Goal: Navigation & Orientation: Find specific page/section

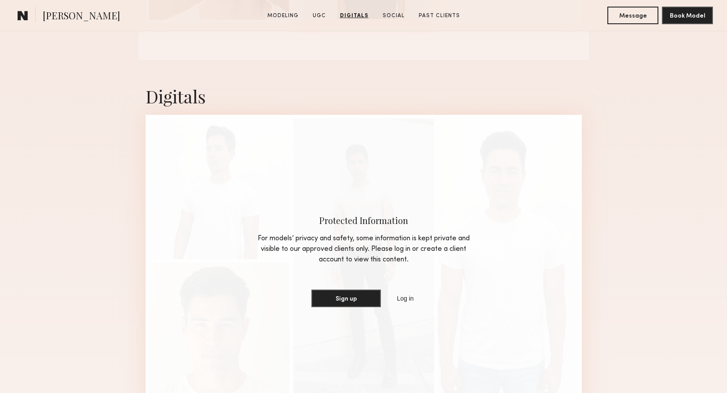
scroll to position [883, 0]
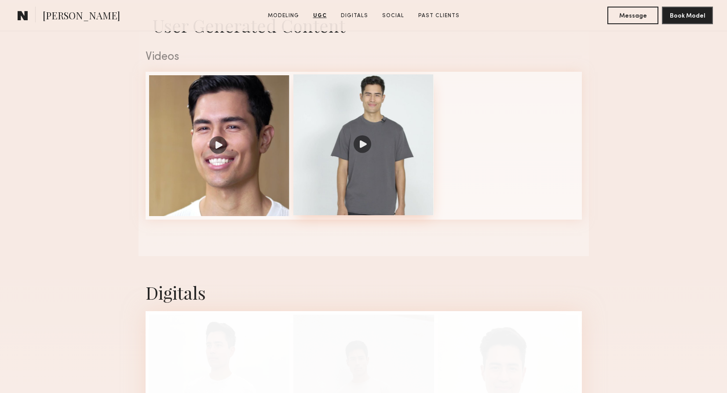
click at [364, 145] on div at bounding box center [363, 144] width 141 height 141
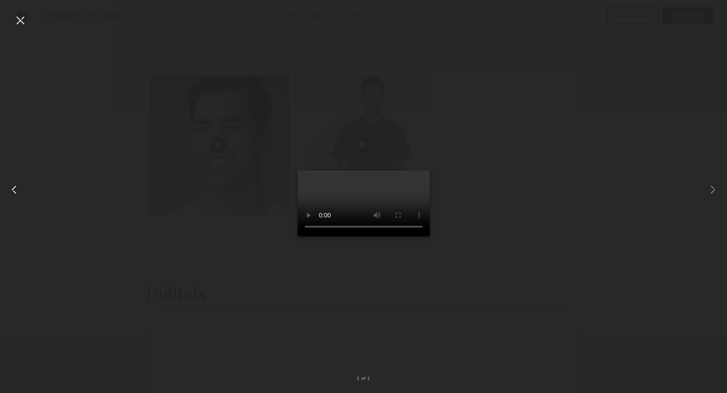
click at [15, 20] on div at bounding box center [20, 20] width 14 height 14
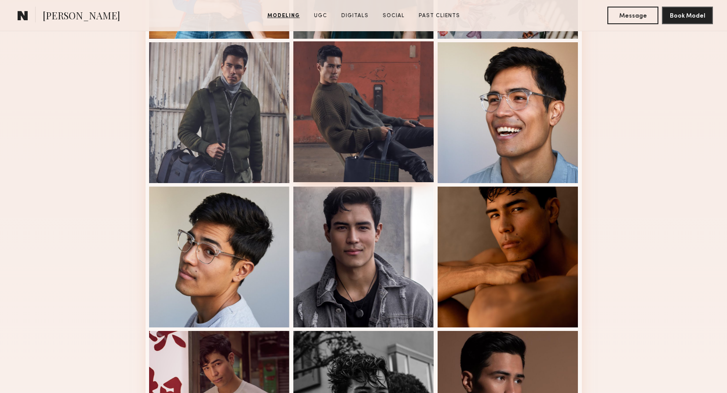
scroll to position [311, 0]
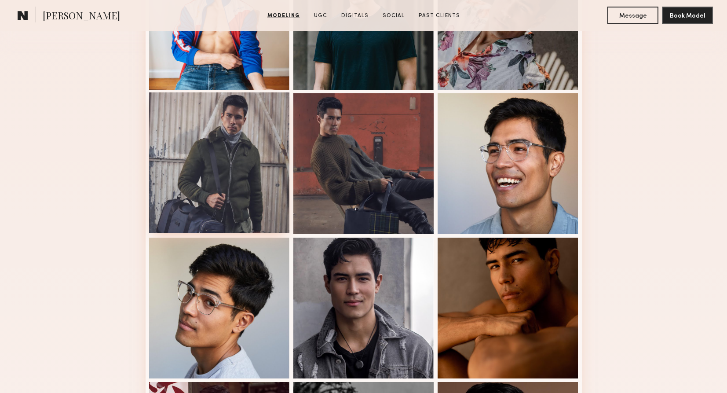
click at [240, 145] on div at bounding box center [219, 162] width 141 height 141
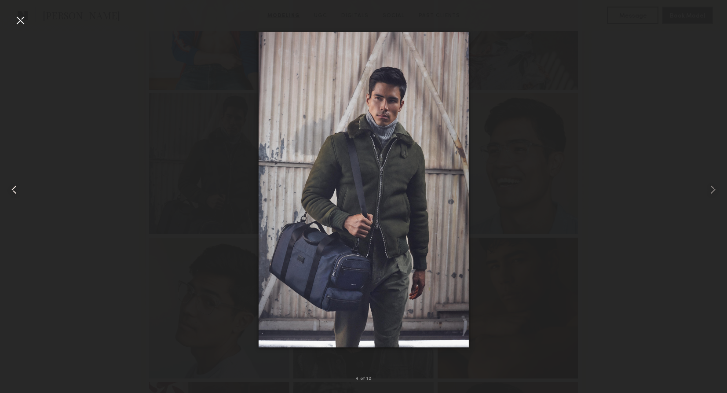
click at [20, 185] on common-icon at bounding box center [14, 189] width 14 height 14
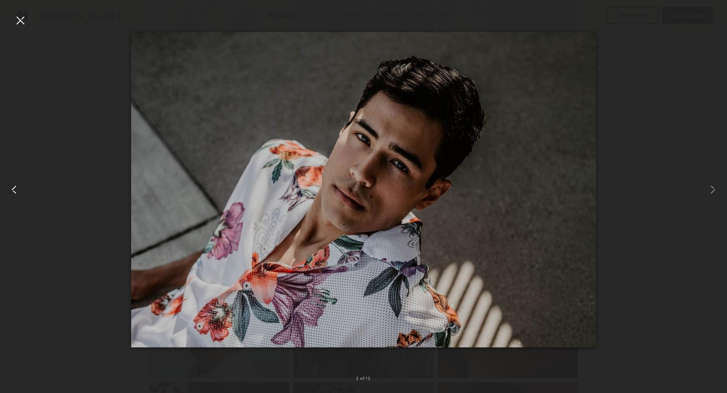
click at [20, 185] on common-icon at bounding box center [14, 189] width 14 height 14
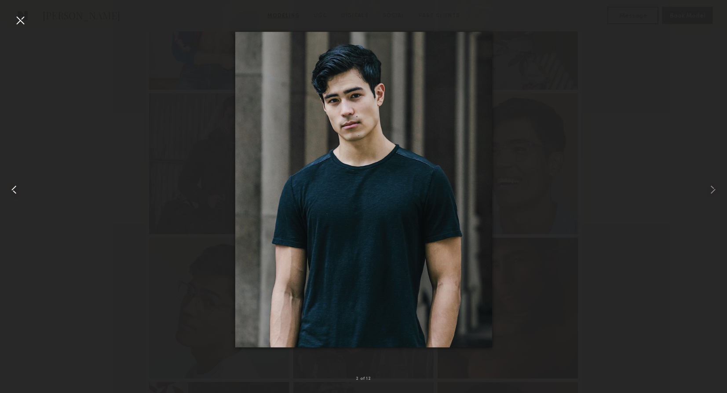
click at [20, 185] on common-icon at bounding box center [14, 189] width 14 height 14
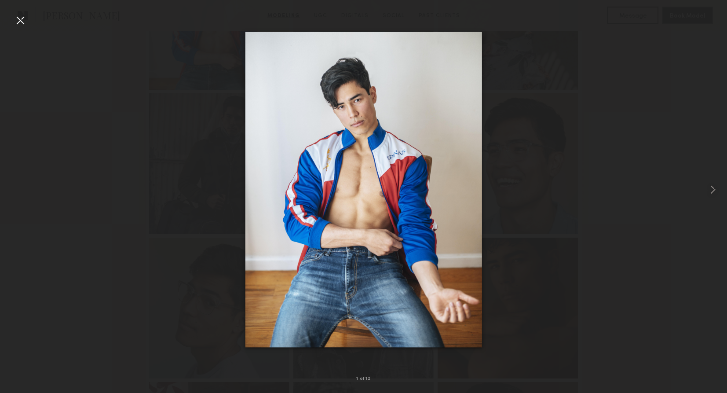
click at [20, 185] on div at bounding box center [363, 189] width 727 height 350
click at [19, 24] on div at bounding box center [20, 20] width 14 height 14
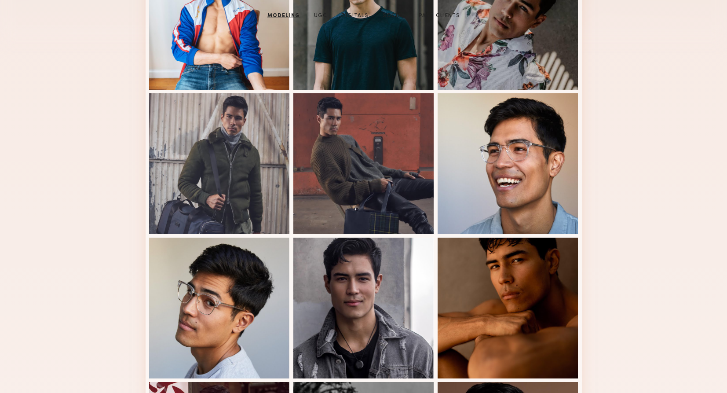
scroll to position [0, 0]
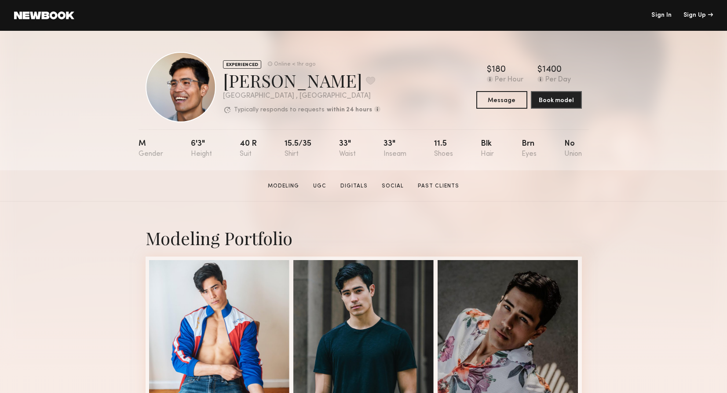
click at [48, 18] on link at bounding box center [44, 15] width 60 height 8
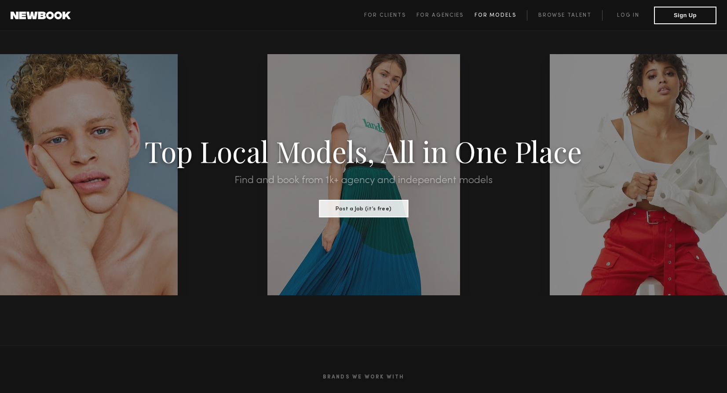
click at [495, 17] on span "For Models" at bounding box center [495, 15] width 42 height 5
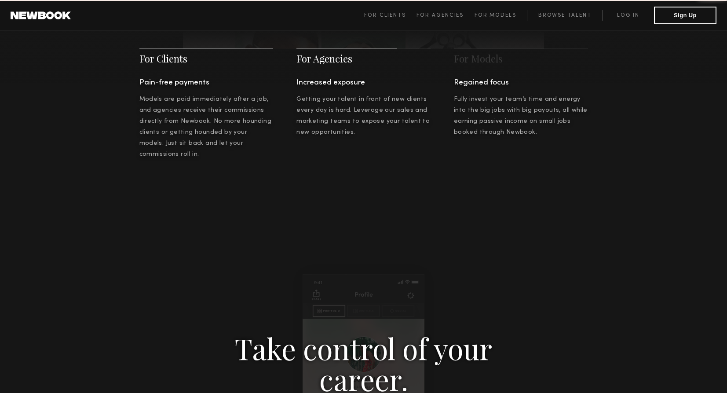
scroll to position [1265, 0]
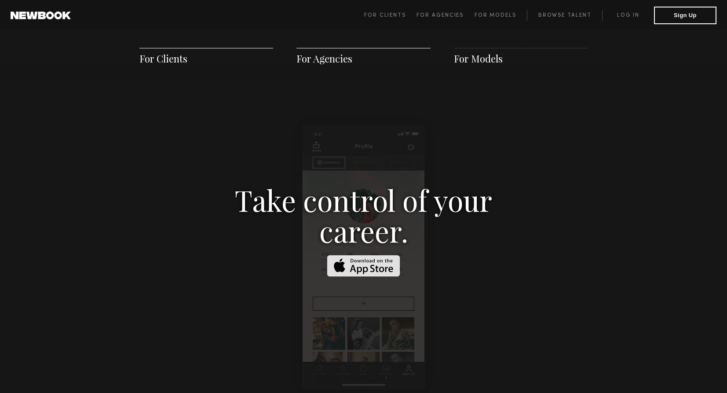
click at [184, 58] on span "For Clients" at bounding box center [163, 58] width 48 height 13
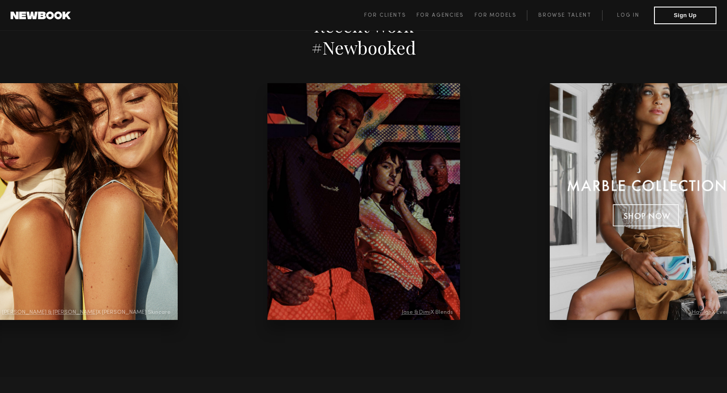
scroll to position [1800, 0]
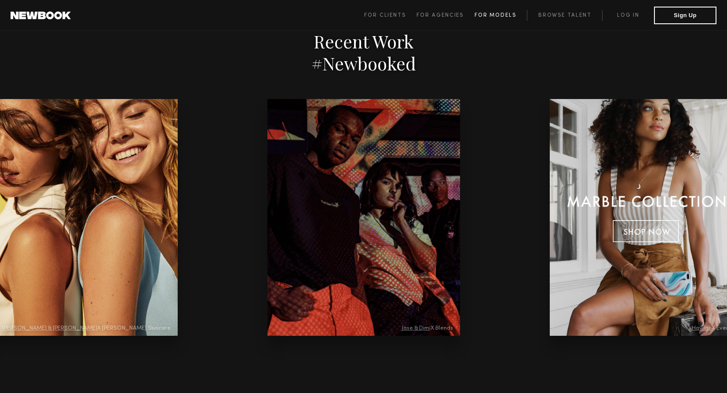
click at [494, 15] on span "For Models" at bounding box center [495, 15] width 42 height 5
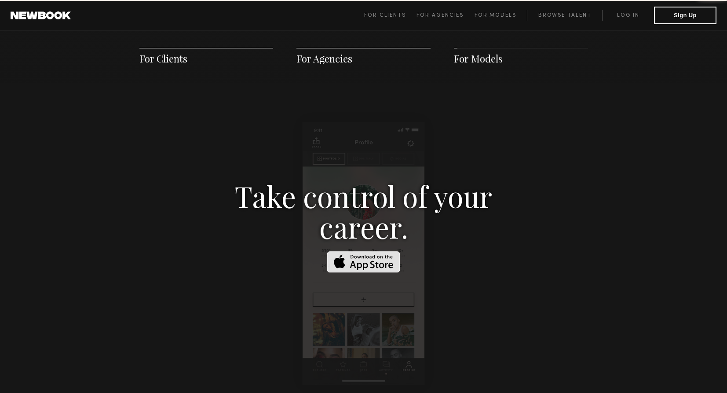
scroll to position [1265, 0]
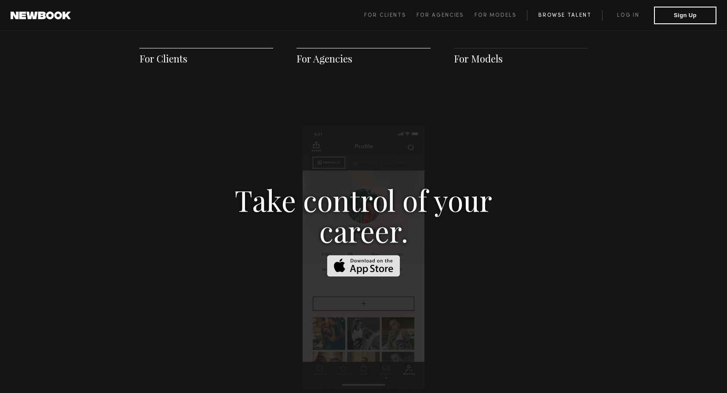
click at [559, 11] on link "Browse Talent" at bounding box center [564, 15] width 75 height 11
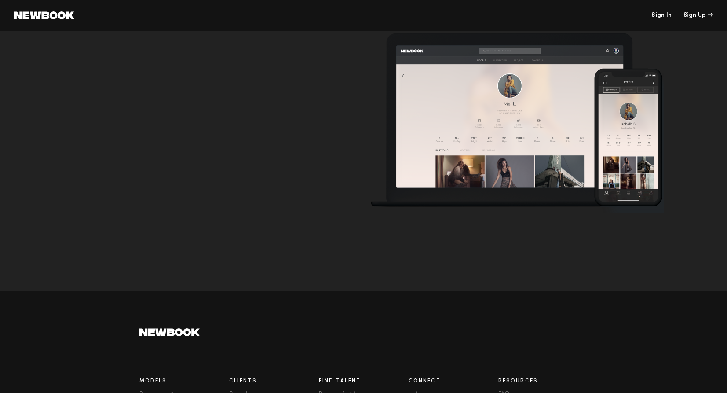
scroll to position [2738, 0]
